Goal: Information Seeking & Learning: Learn about a topic

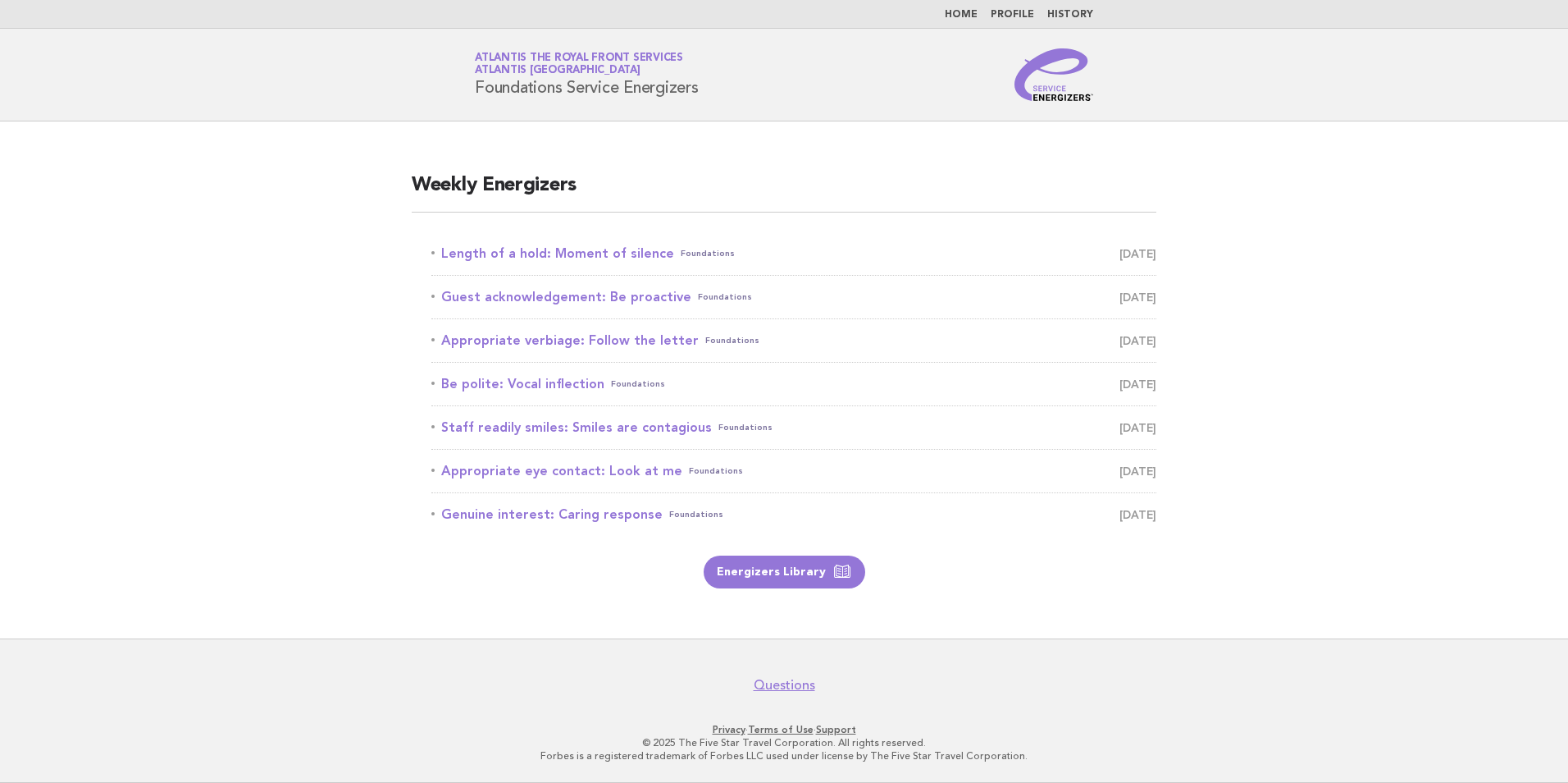
click at [802, 575] on link "Energizers Library" at bounding box center [784, 572] width 161 height 33
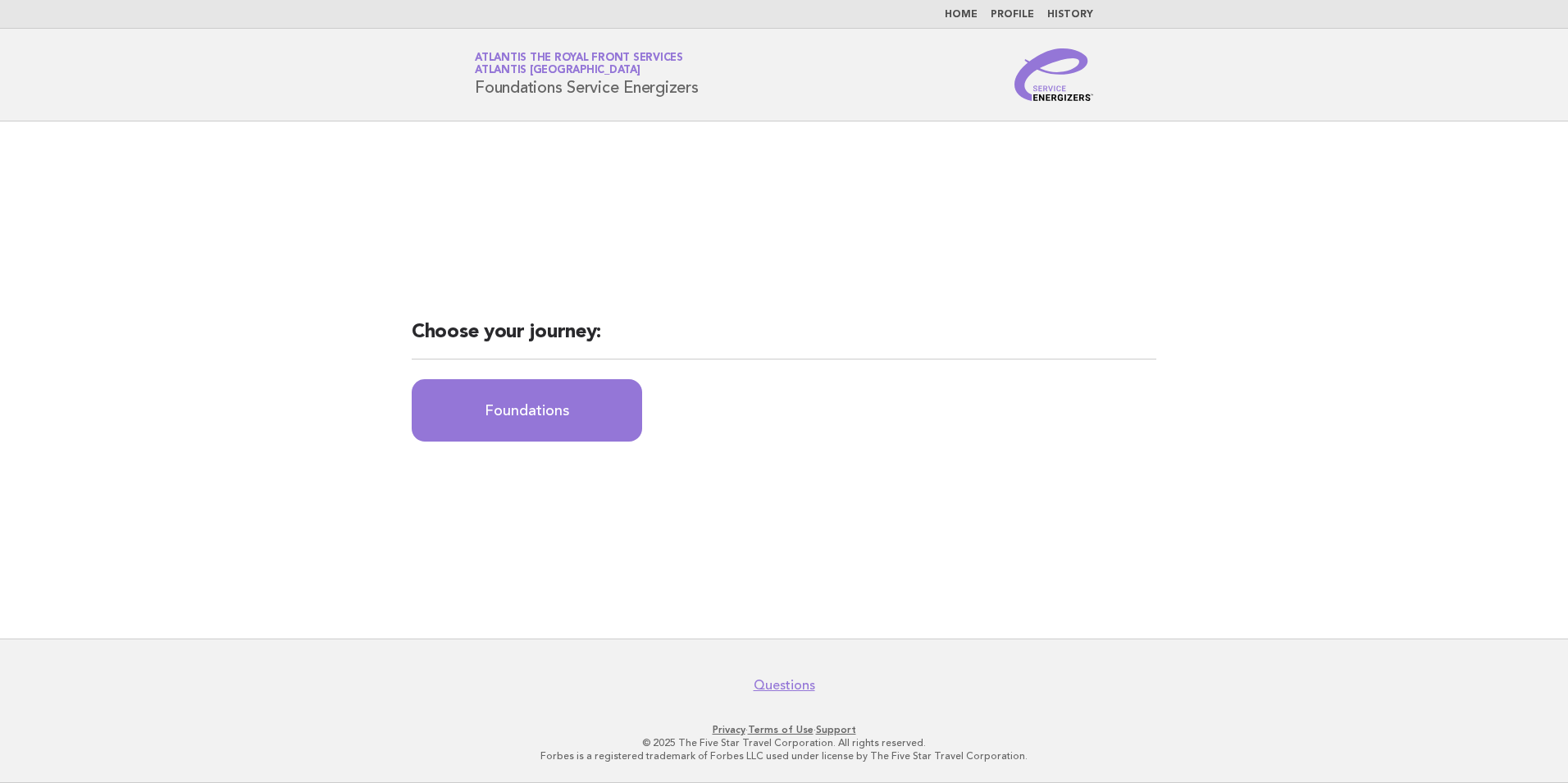
click at [958, 15] on link "Home" at bounding box center [961, 15] width 33 height 10
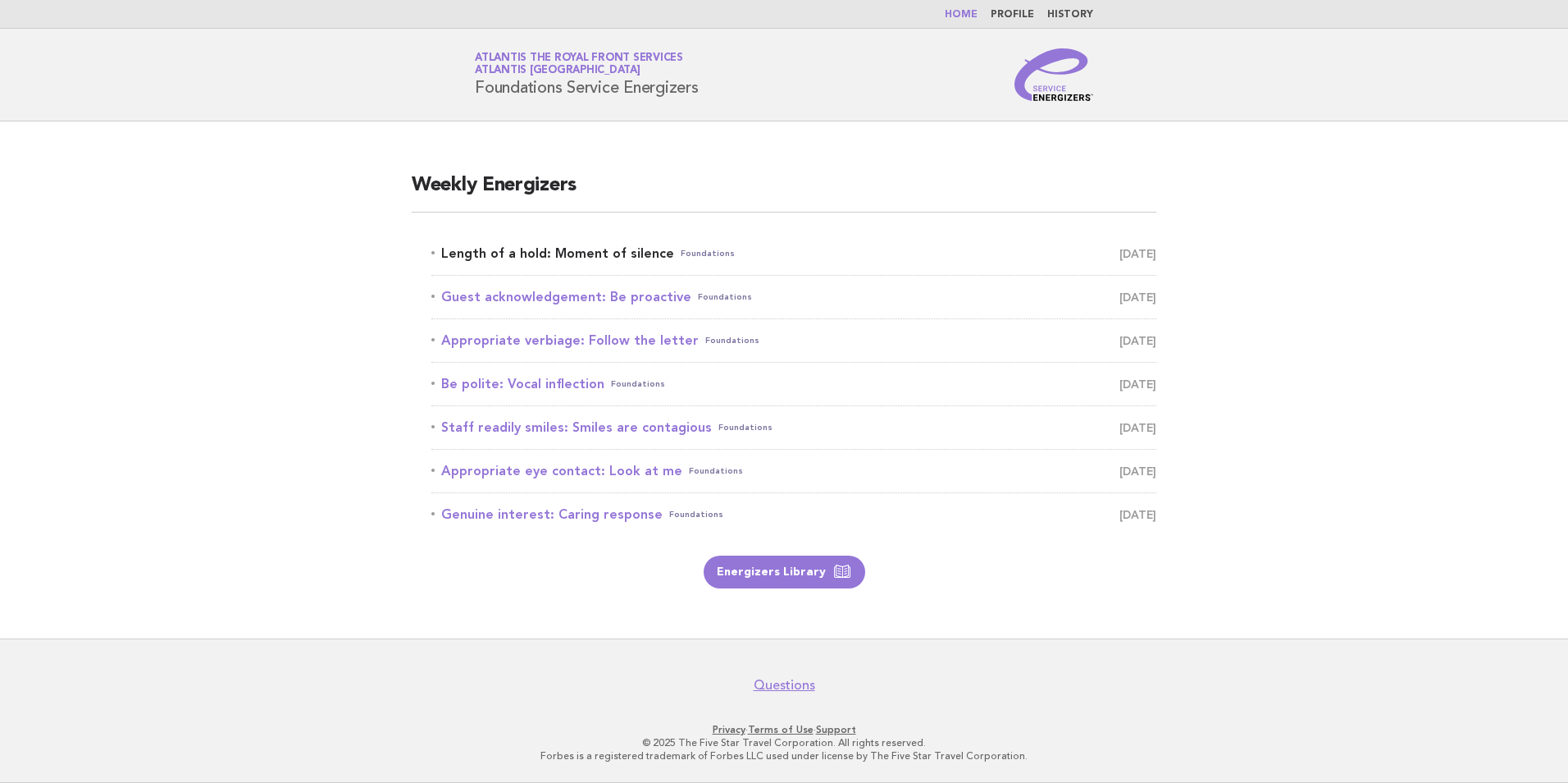
click at [629, 255] on link "Length of a hold: Moment of silence Foundations August 21" at bounding box center [794, 253] width 725 height 23
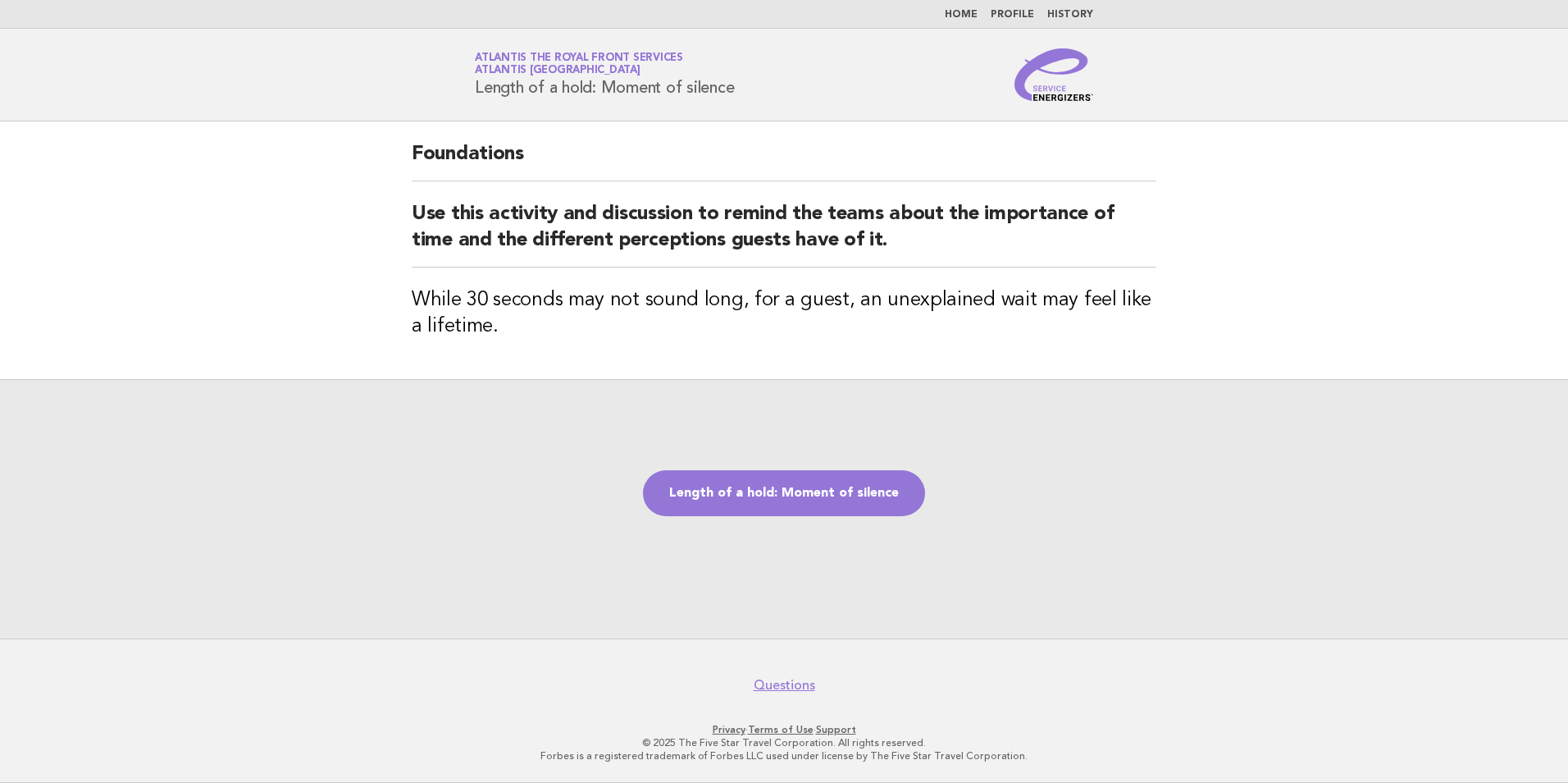
click at [960, 13] on link "Home" at bounding box center [961, 15] width 33 height 10
